Goal: Transaction & Acquisition: Purchase product/service

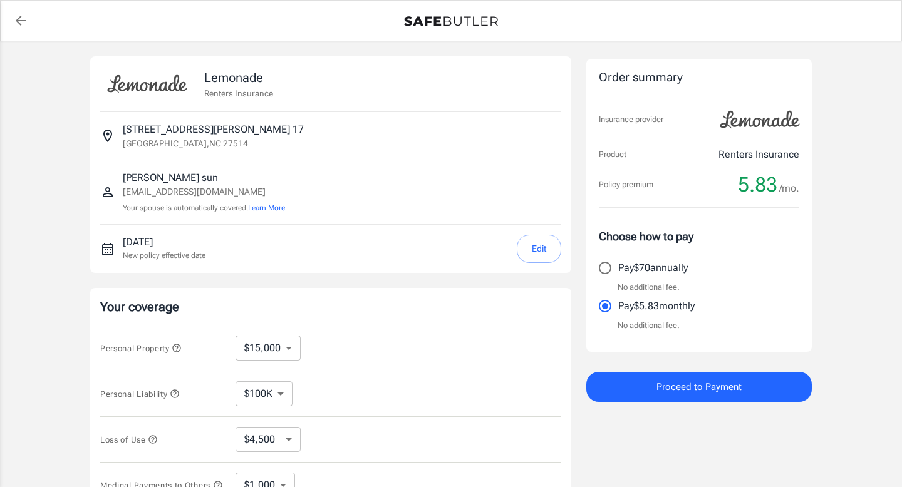
select select "15000"
select select "500"
click at [162, 142] on p "[GEOGRAPHIC_DATA]" at bounding box center [185, 143] width 125 height 13
select select "15000"
select select "500"
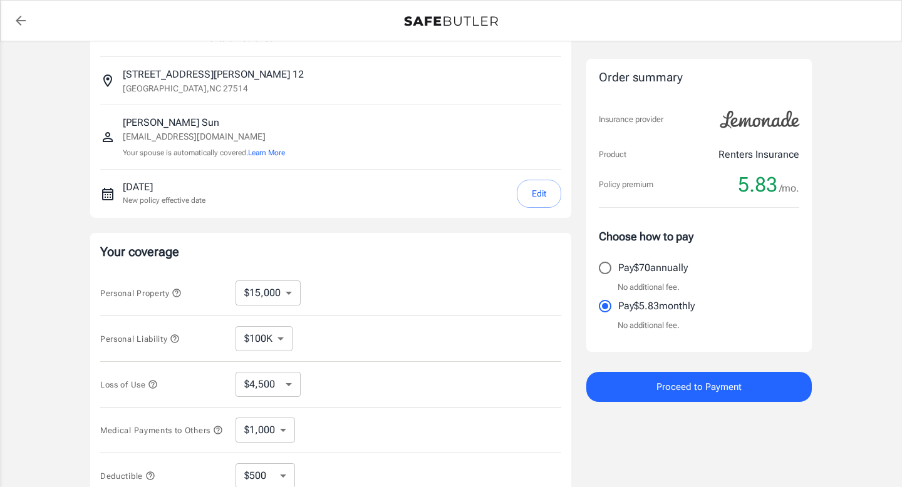
scroll to position [67, 0]
